Goal: Information Seeking & Learning: Check status

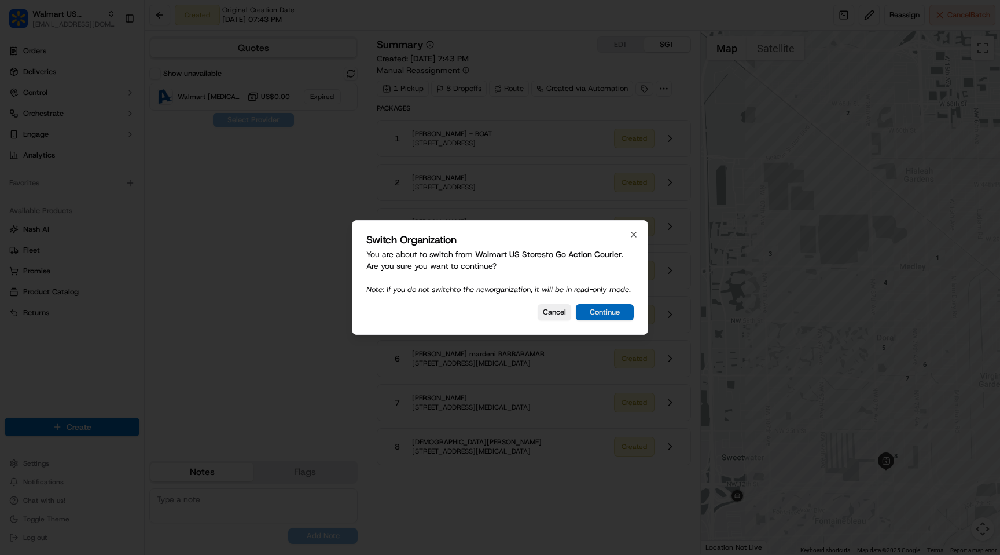
click at [611, 320] on button "Continue" at bounding box center [605, 312] width 58 height 16
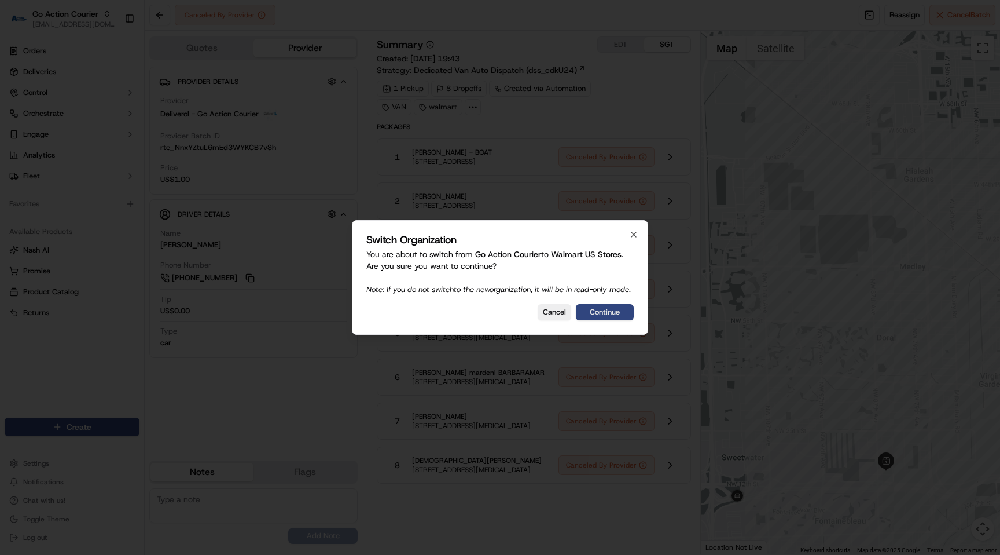
click at [619, 316] on button "Continue" at bounding box center [605, 312] width 58 height 16
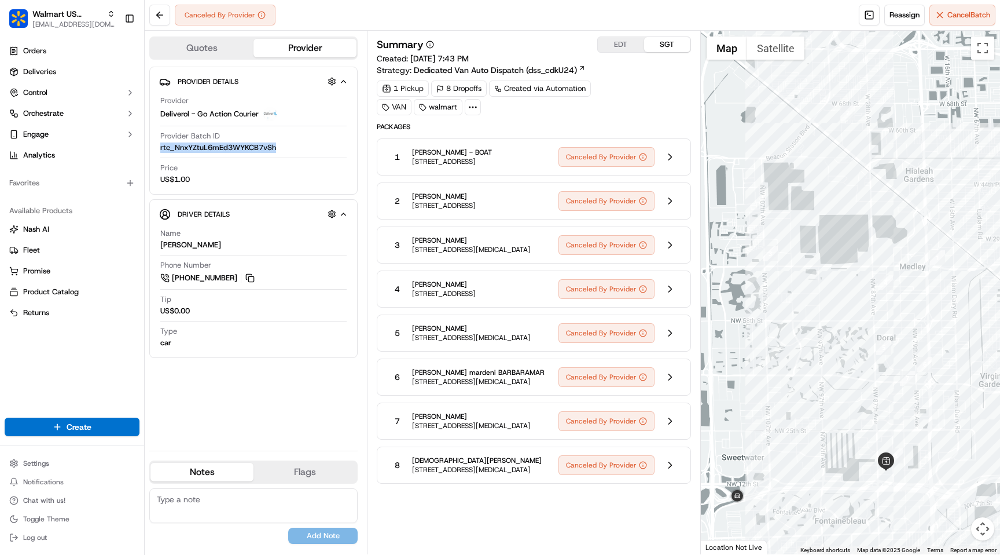
drag, startPoint x: 276, startPoint y: 152, endPoint x: 160, endPoint y: 149, distance: 115.8
click at [160, 149] on span "rte_NnxYZtuL6mEd3WYKCB7vSh" at bounding box center [218, 147] width 116 height 10
copy span "rte_NnxYZtuL6mEd3WYKCB7vSh"
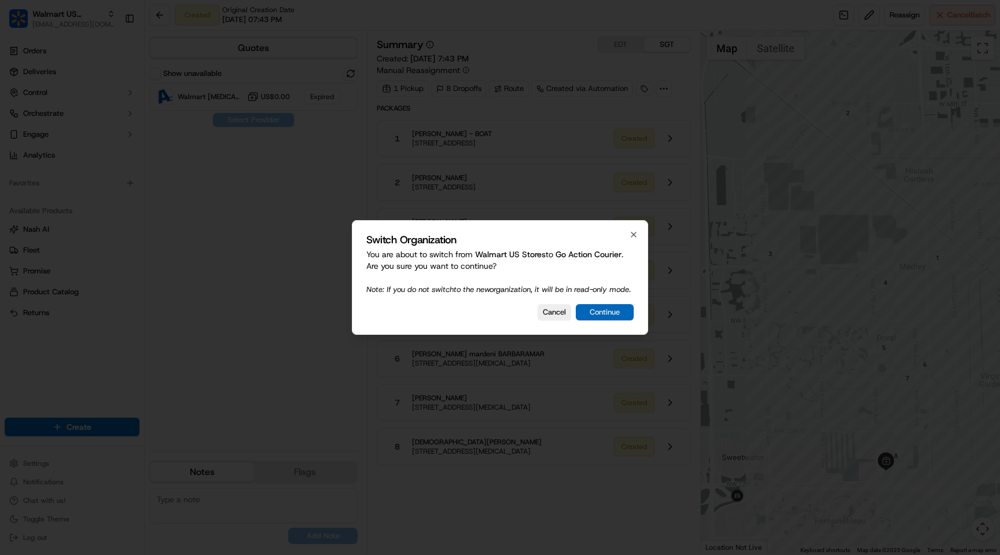
click at [617, 320] on button "Continue" at bounding box center [605, 312] width 58 height 16
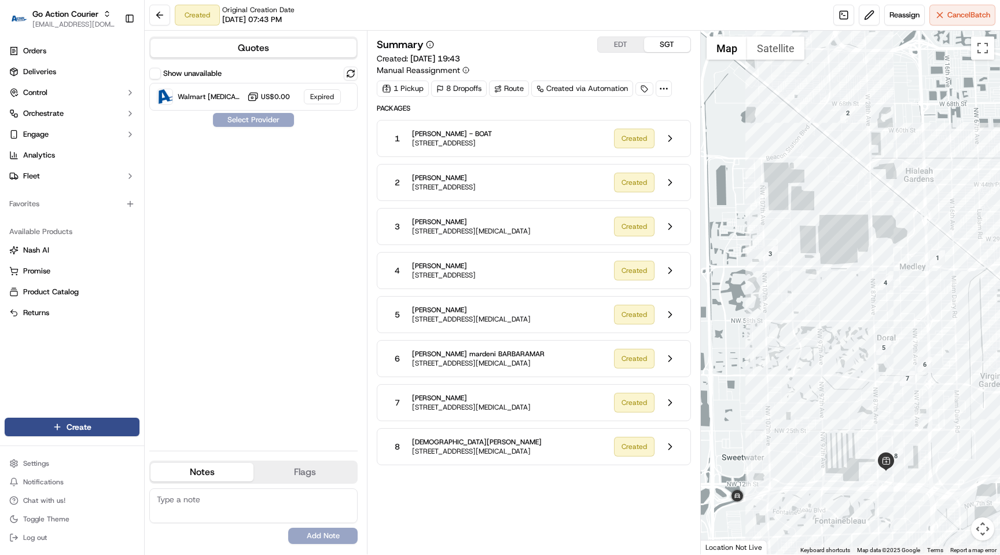
click at [669, 87] on icon at bounding box center [664, 88] width 10 height 10
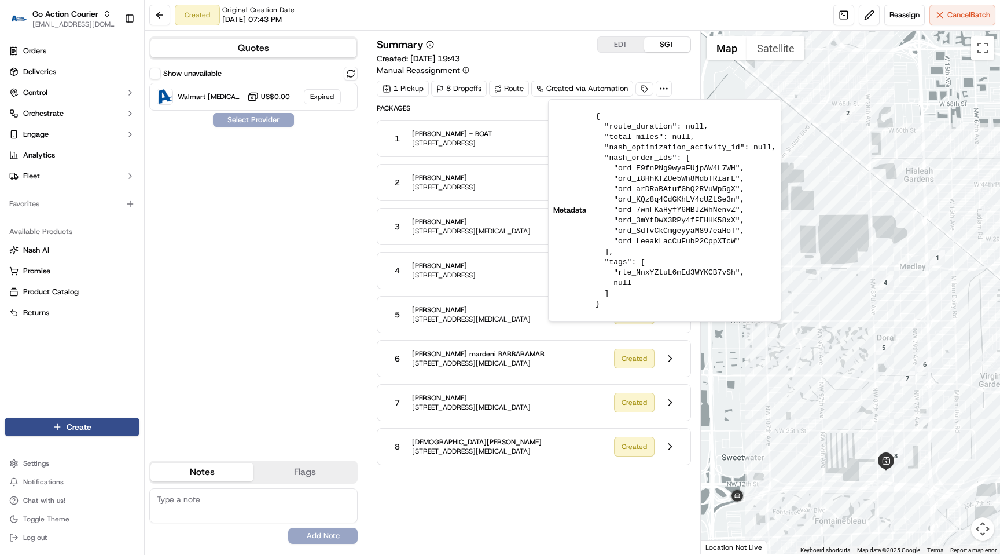
click at [669, 87] on icon at bounding box center [664, 88] width 10 height 10
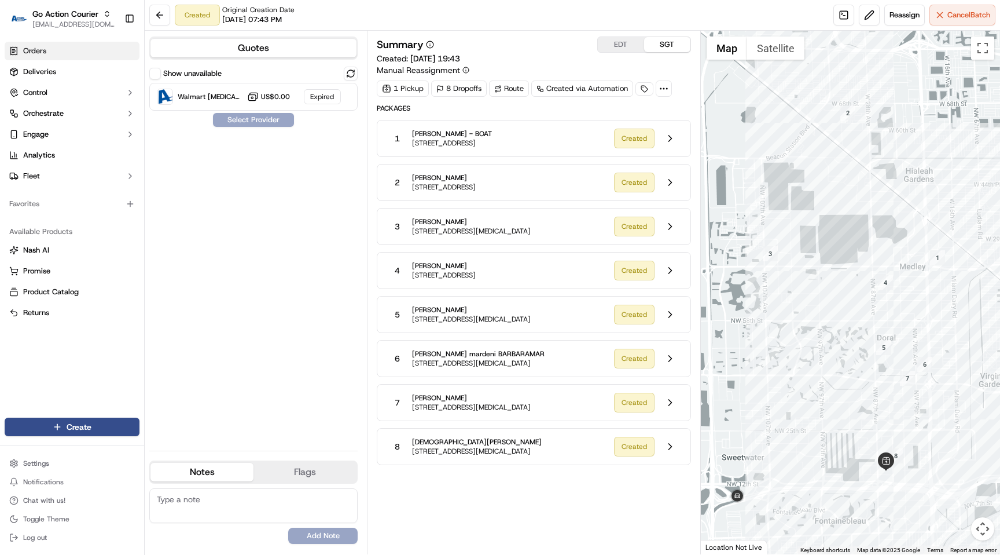
click at [71, 43] on link "Orders" at bounding box center [72, 51] width 135 height 19
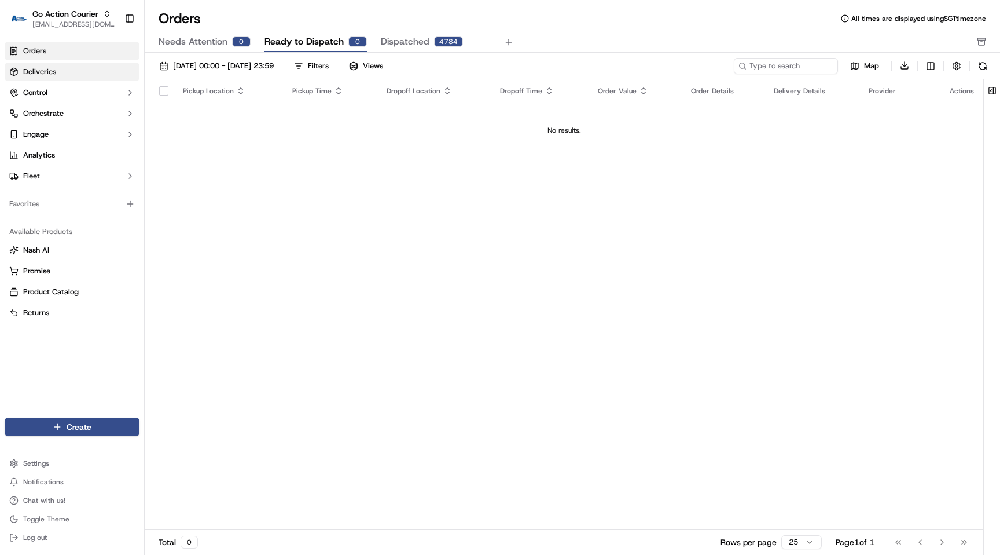
click at [62, 65] on link "Deliveries" at bounding box center [72, 72] width 135 height 19
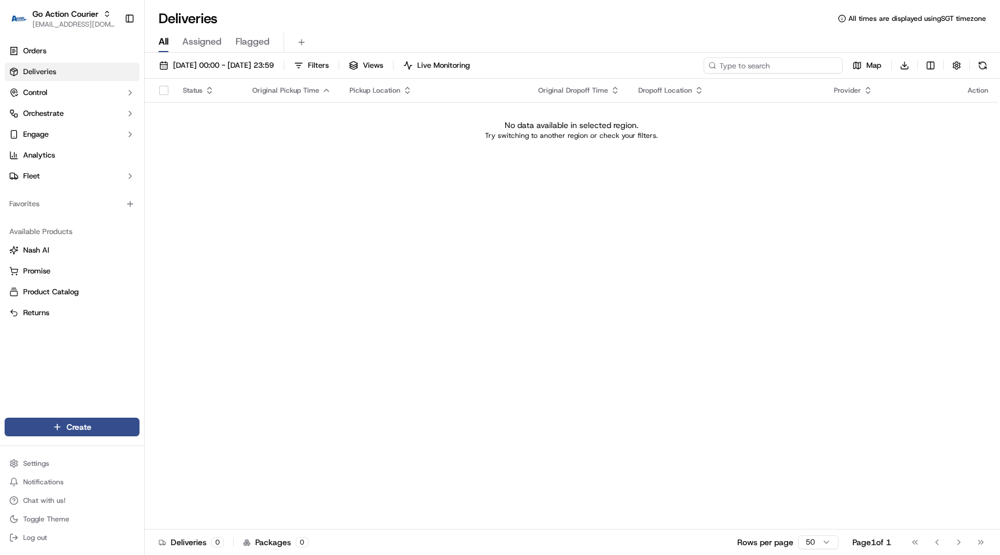
click at [776, 68] on input at bounding box center [773, 65] width 139 height 16
paste input "rte_NnxYZtuL6mEd3WYKCB7vSh"
type input "rte_NnxYZtuL6mEd3WYKCB7vSh"
click at [298, 76] on div "19/09/2025 00:00 - 19/09/2025 23:59 Filters Views Live Monitoring rte_NnxYZtuL6…" at bounding box center [573, 67] width 856 height 21
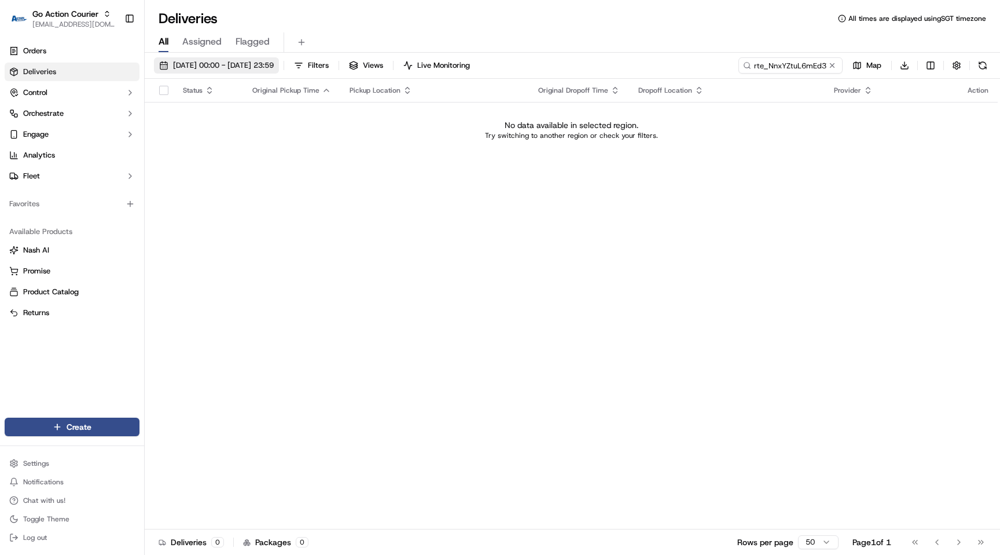
click at [228, 64] on span "[DATE] 00:00 - [DATE] 23:59" at bounding box center [223, 65] width 101 height 10
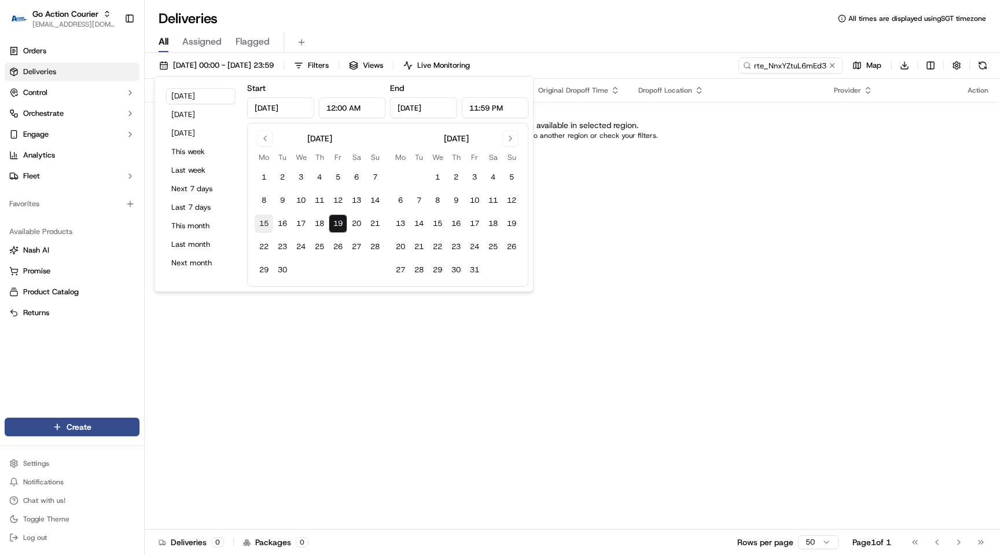
click at [264, 221] on button "15" at bounding box center [264, 223] width 19 height 19
type input "Sep 15, 2025"
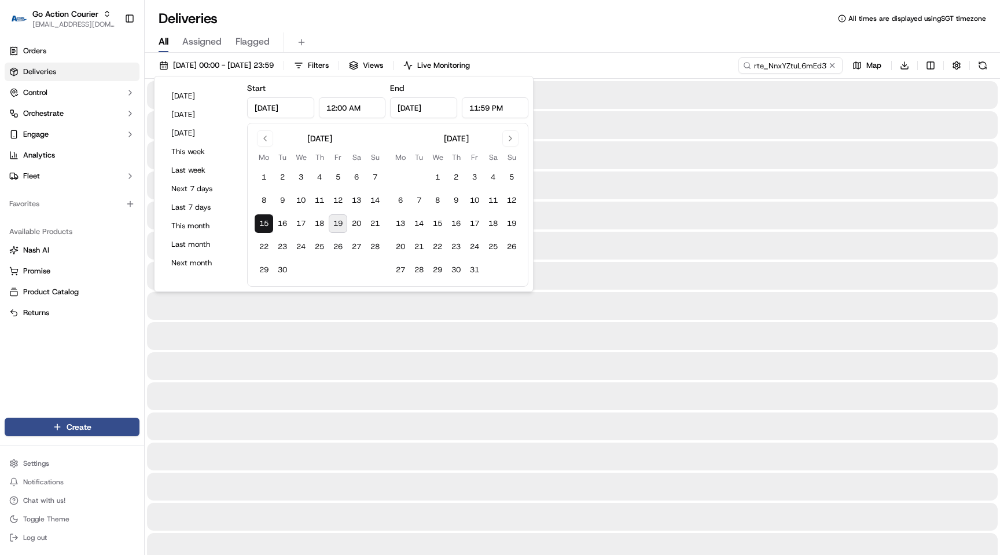
click at [340, 223] on button "19" at bounding box center [338, 223] width 19 height 19
type input "Sep 19, 2025"
click at [420, 369] on div at bounding box center [572, 366] width 851 height 28
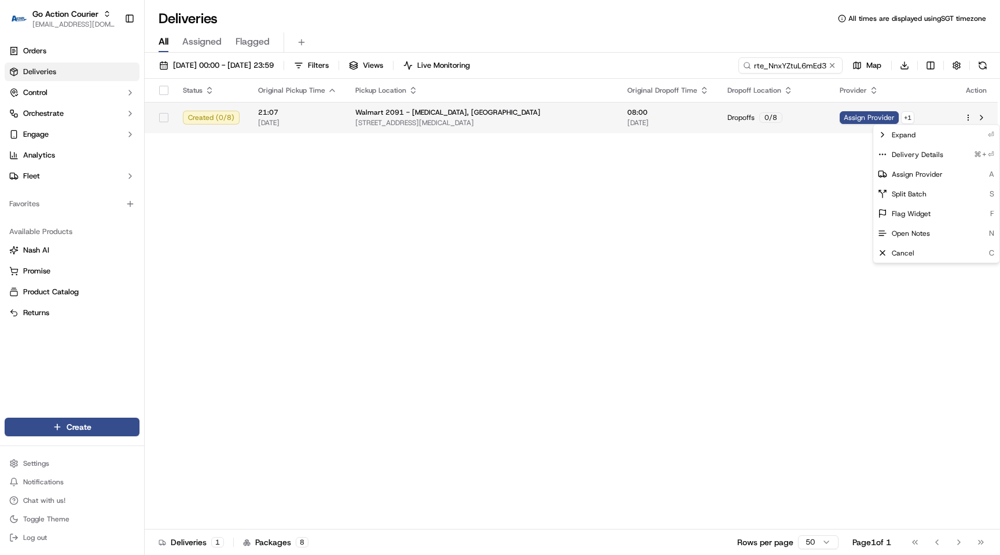
click at [971, 116] on html "Go Action Courier maksim@usenash.com Toggle Sidebar Orders Deliveries Control O…" at bounding box center [500, 277] width 1000 height 555
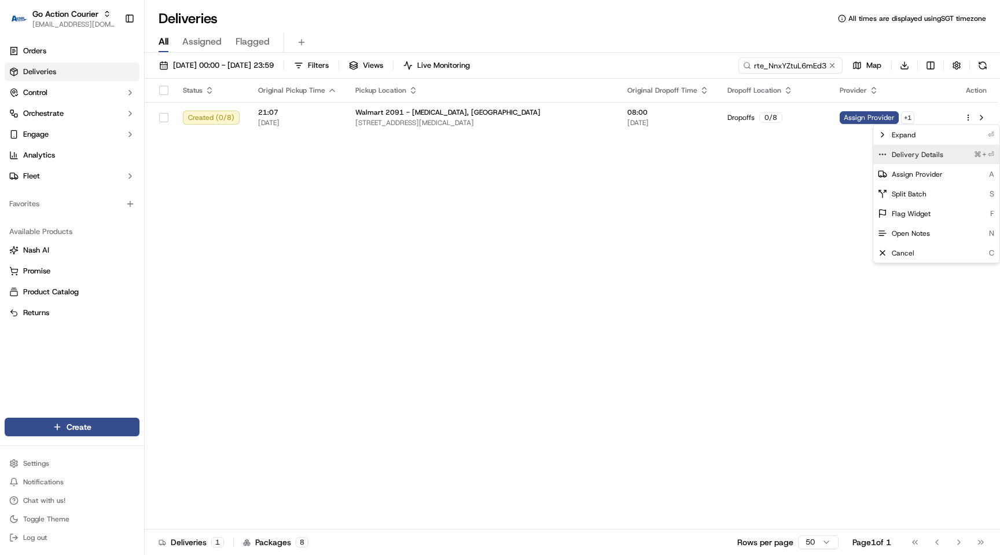
click at [940, 153] on span "Delivery Details" at bounding box center [918, 154] width 52 height 9
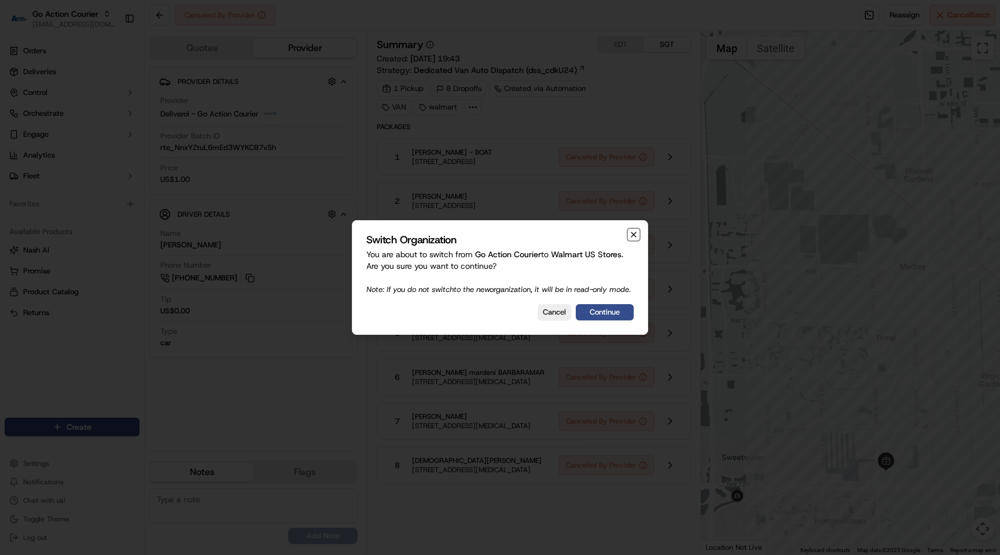
click at [634, 232] on icon "button" at bounding box center [634, 234] width 5 height 5
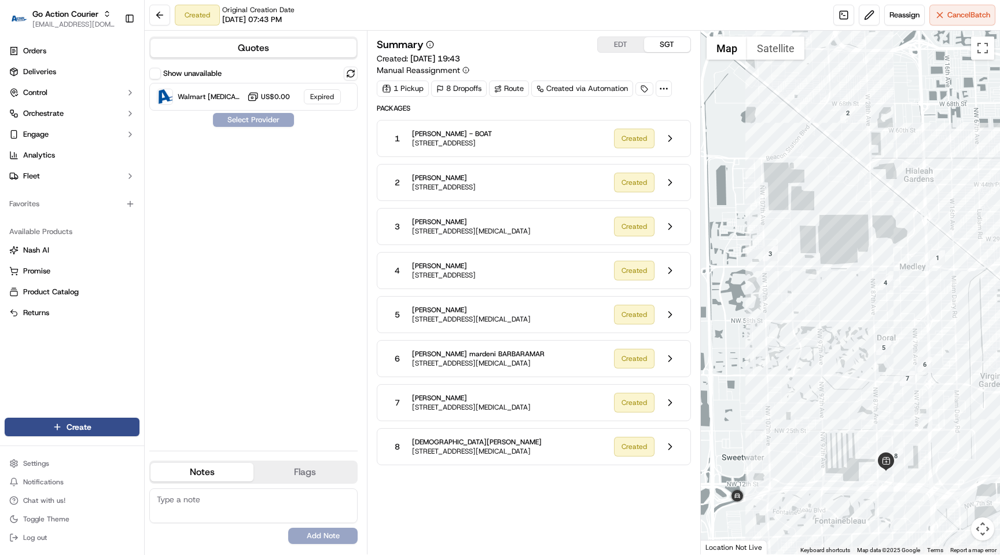
click at [662, 89] on circle at bounding box center [661, 88] width 1 height 1
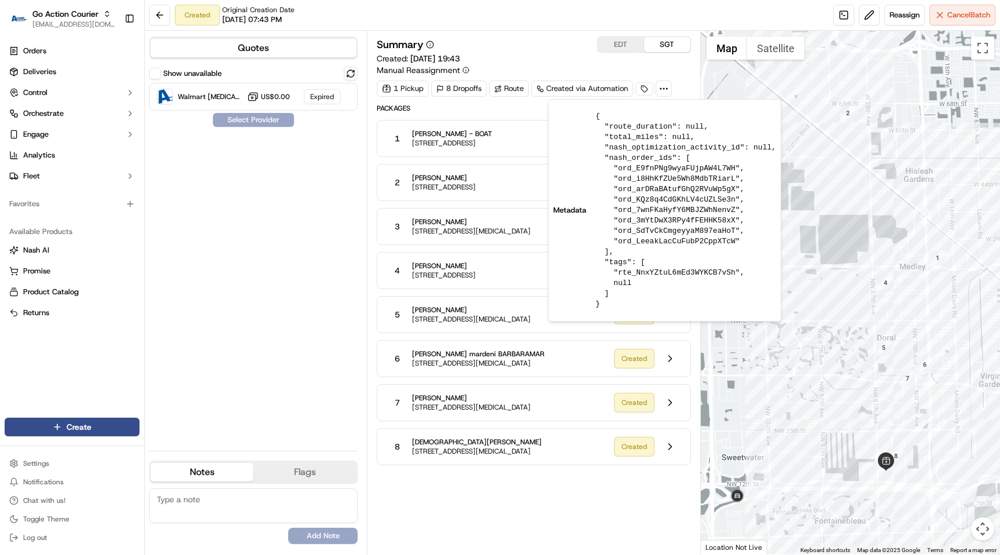
click at [662, 89] on circle at bounding box center [661, 88] width 1 height 1
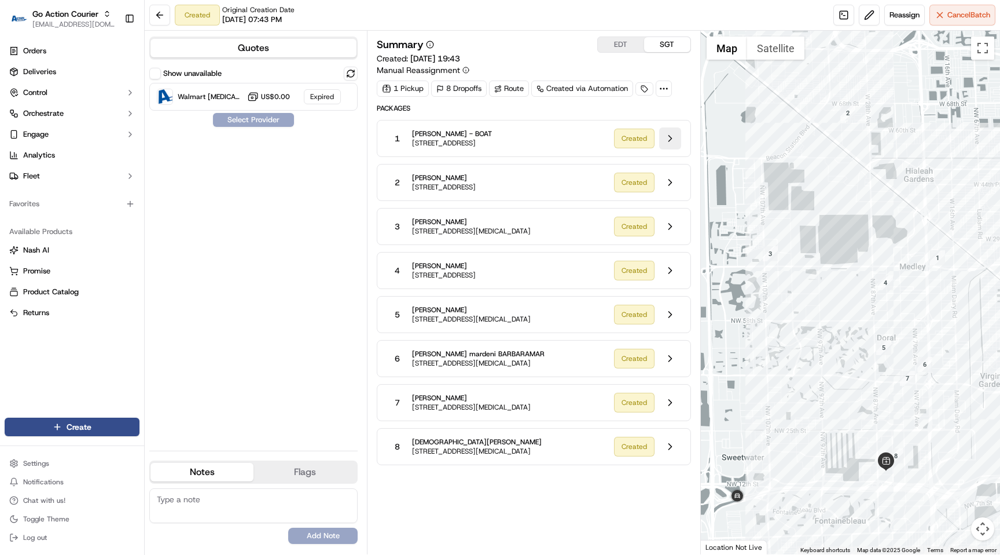
click at [668, 140] on button at bounding box center [670, 138] width 22 height 22
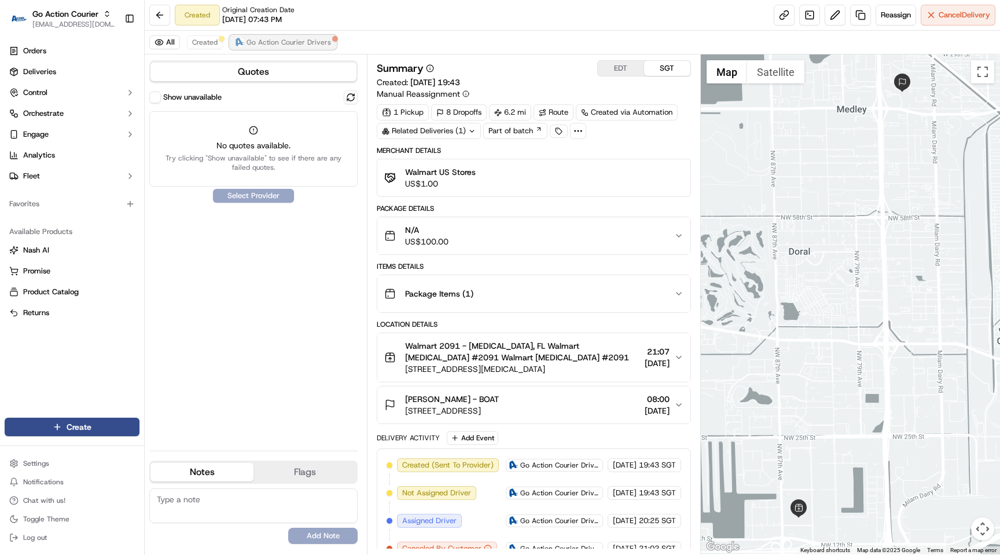
click at [289, 38] on span "Go Action Courier Drivers" at bounding box center [289, 42] width 85 height 9
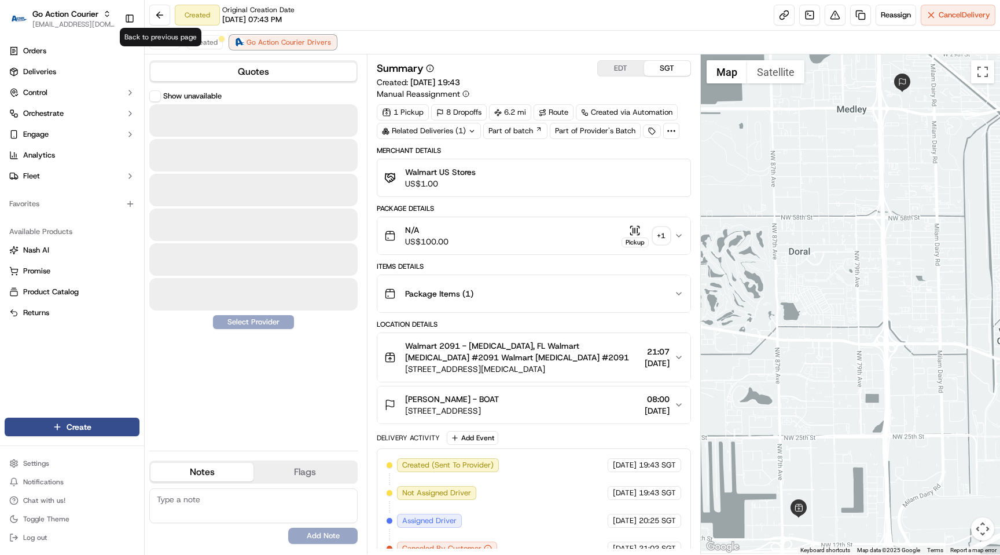
scroll to position [17, 0]
